Goal: Find specific page/section

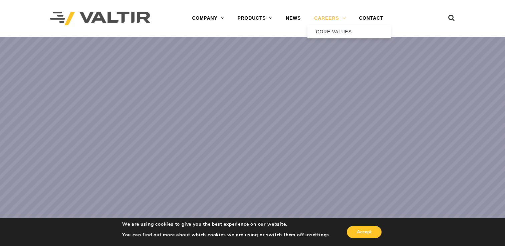
click at [328, 15] on link "CAREERS" at bounding box center [329, 18] width 45 height 13
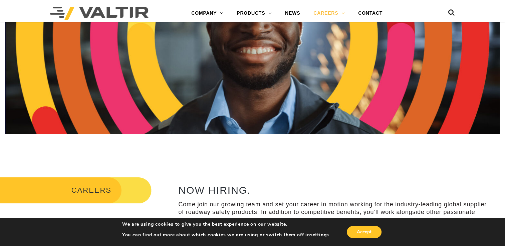
scroll to position [167, 0]
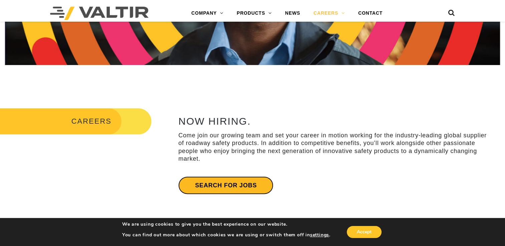
click at [228, 188] on link "Search for jobs" at bounding box center [225, 186] width 95 height 18
click at [239, 183] on link "Search for jobs" at bounding box center [225, 186] width 95 height 18
click at [206, 188] on link "Search for jobs" at bounding box center [225, 186] width 95 height 18
click at [236, 188] on link "Search for jobs" at bounding box center [225, 186] width 95 height 18
click at [235, 189] on link "Search for jobs" at bounding box center [225, 186] width 95 height 18
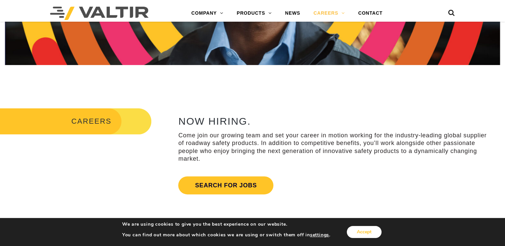
click at [375, 236] on button "Accept" at bounding box center [364, 232] width 35 height 12
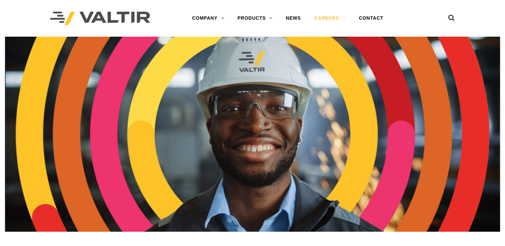
scroll to position [200, 0]
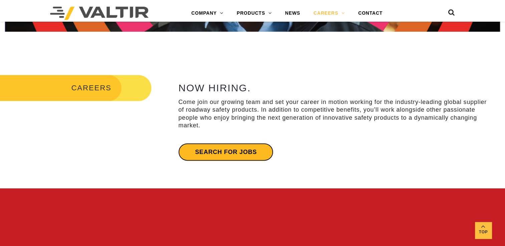
click at [216, 153] on link "Search for jobs" at bounding box center [225, 152] width 95 height 18
